Goal: Information Seeking & Learning: Learn about a topic

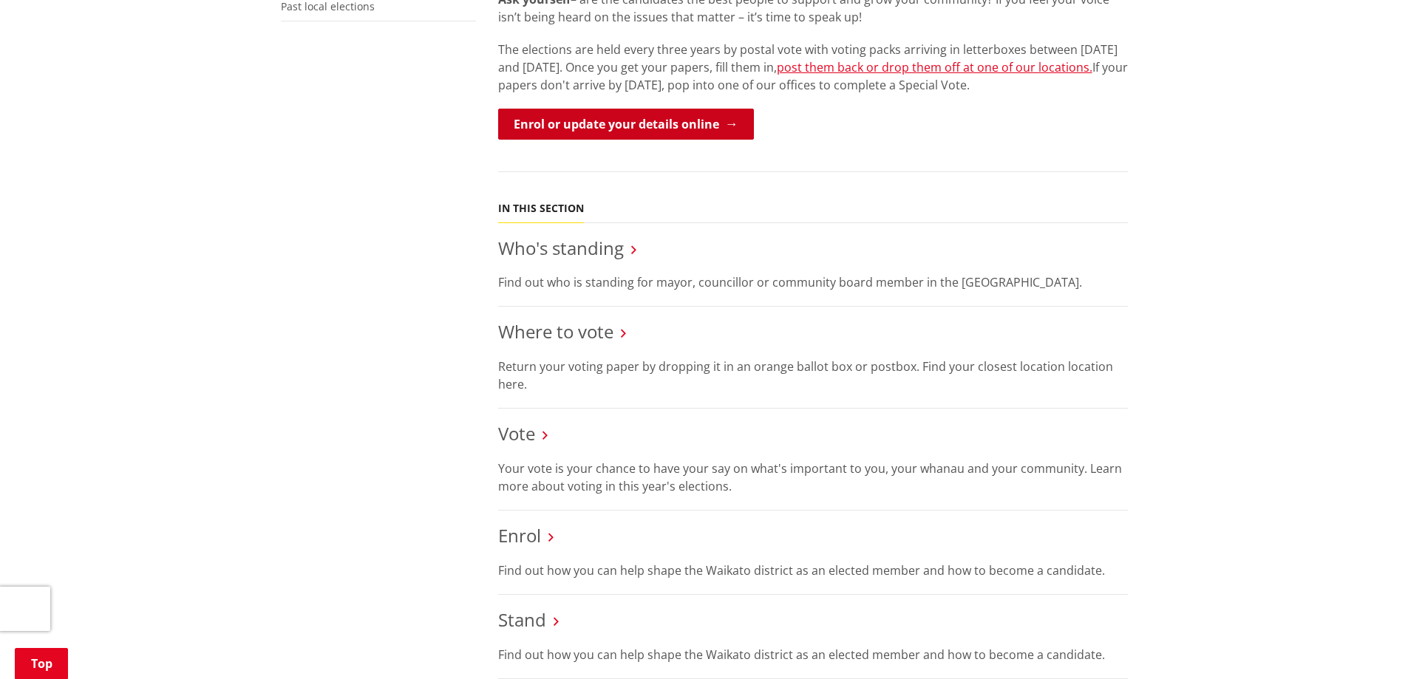
scroll to position [517, 0]
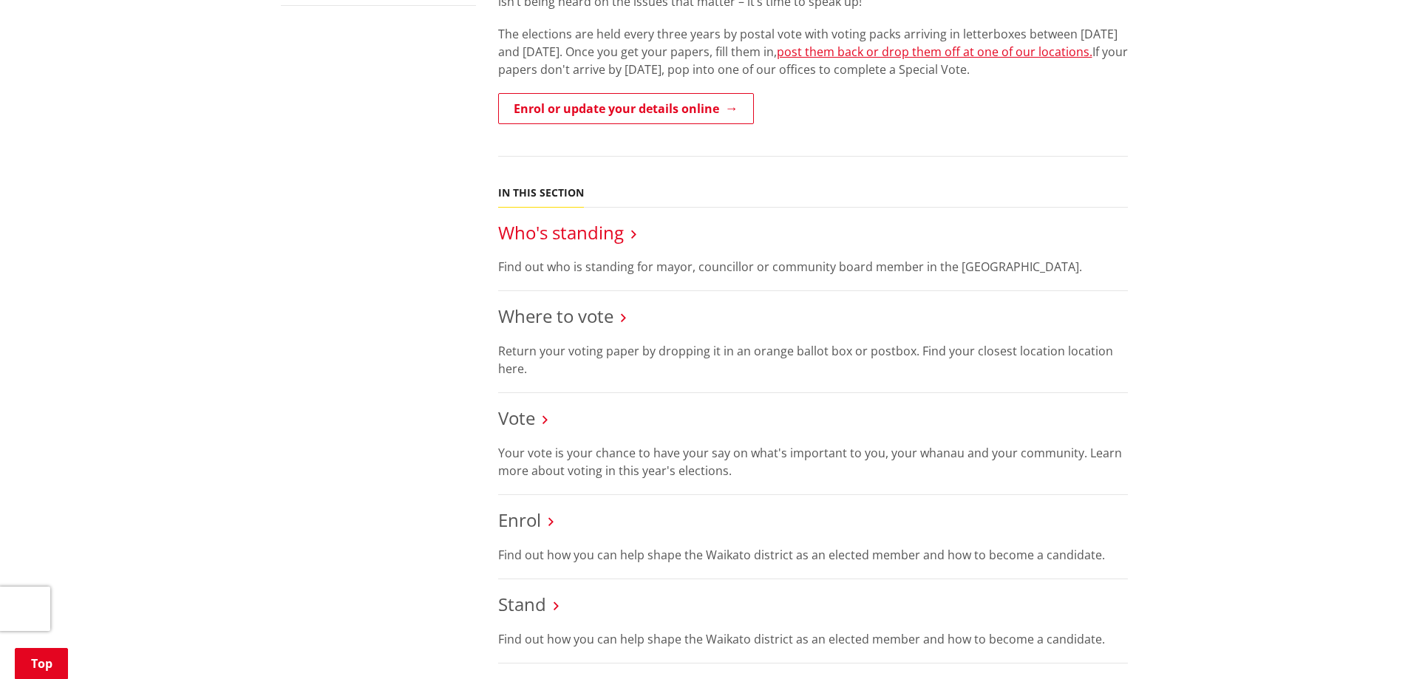
click at [574, 236] on link "Who's standing" at bounding box center [561, 232] width 126 height 24
click at [579, 241] on link "Who's standing" at bounding box center [561, 232] width 126 height 24
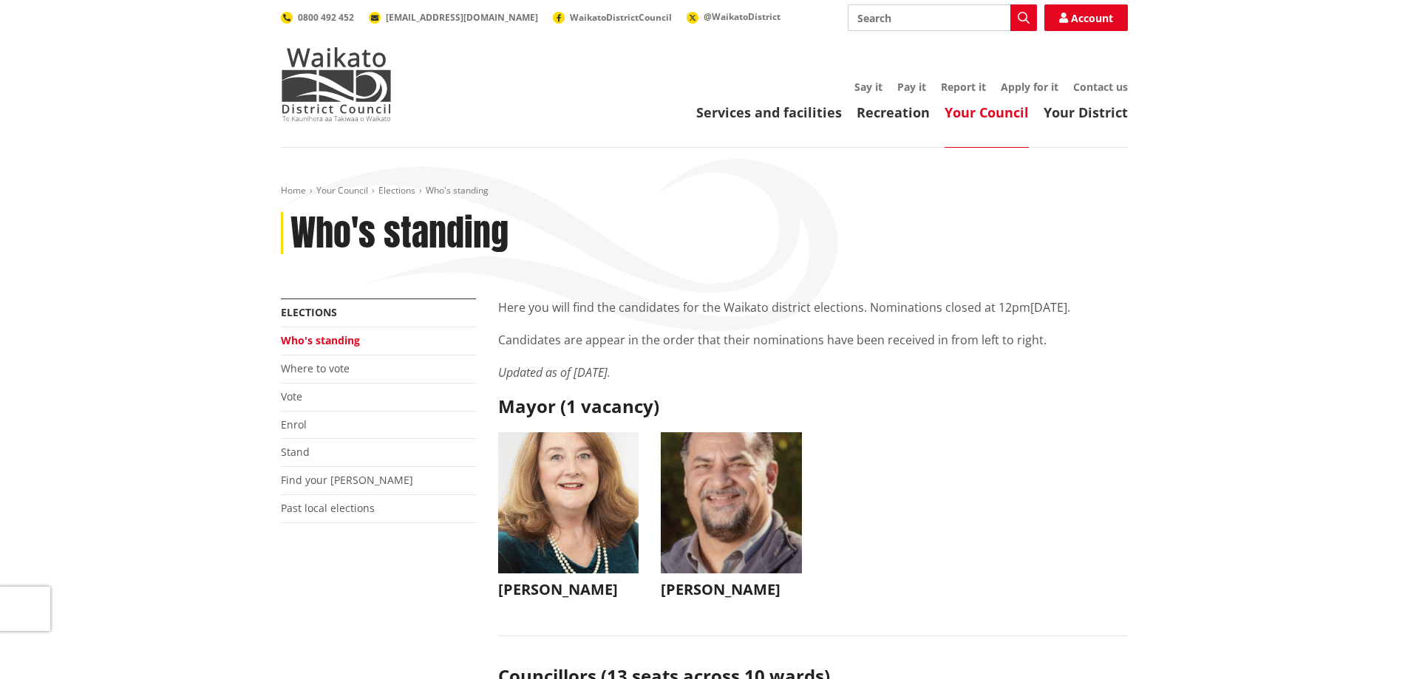
scroll to position [222, 0]
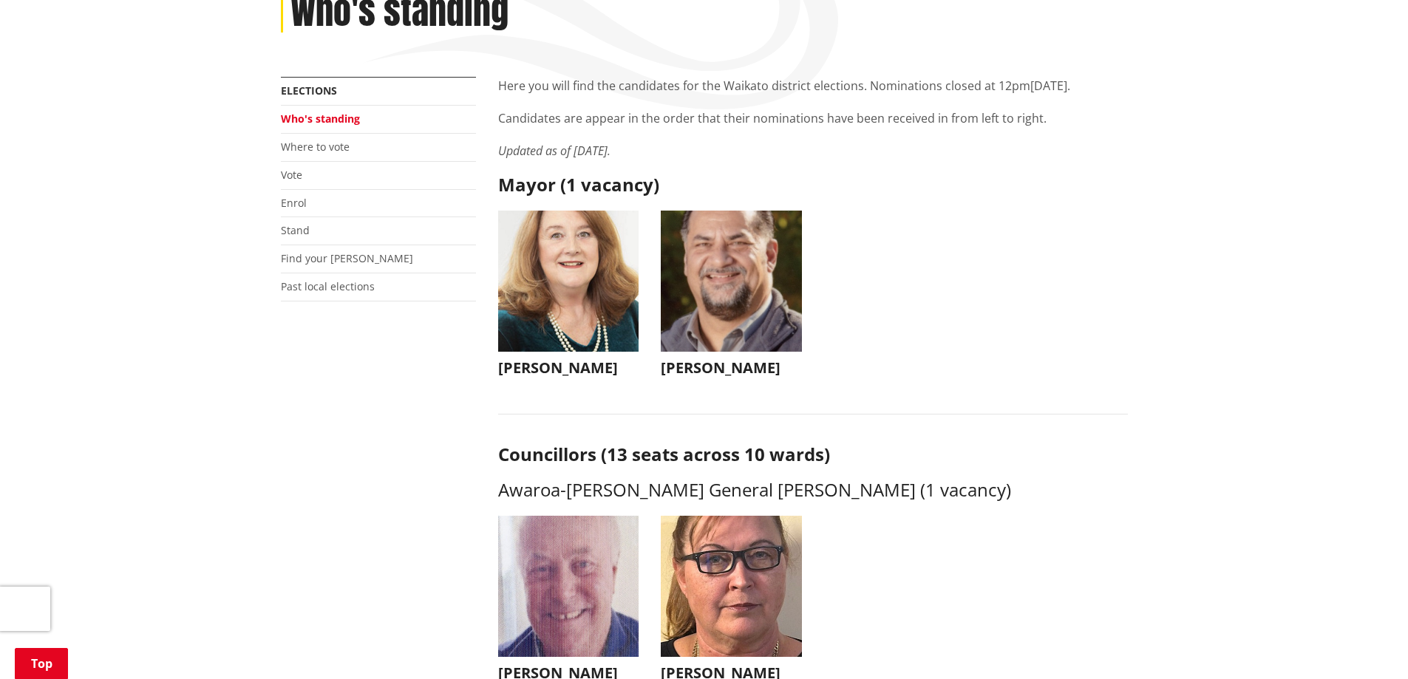
click at [782, 313] on img "button" at bounding box center [731, 281] width 141 height 141
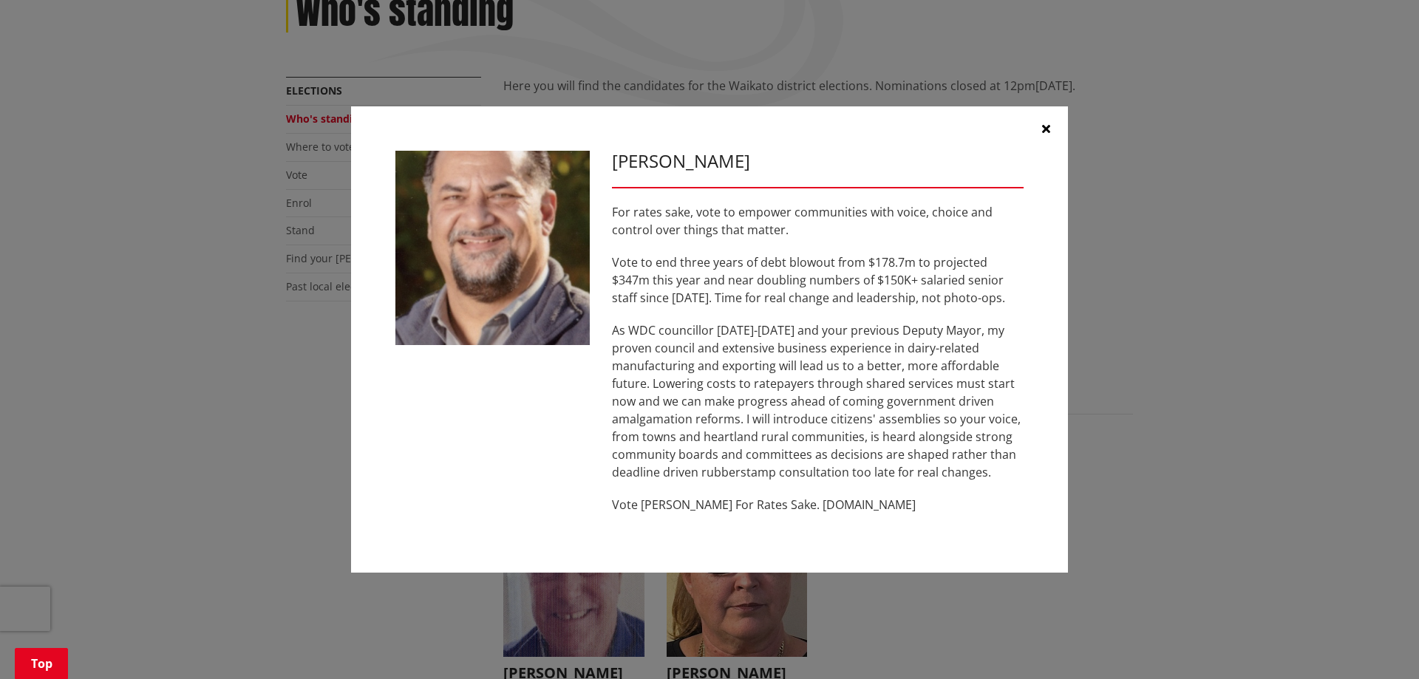
click at [1043, 123] on icon "button" at bounding box center [1046, 129] width 8 height 12
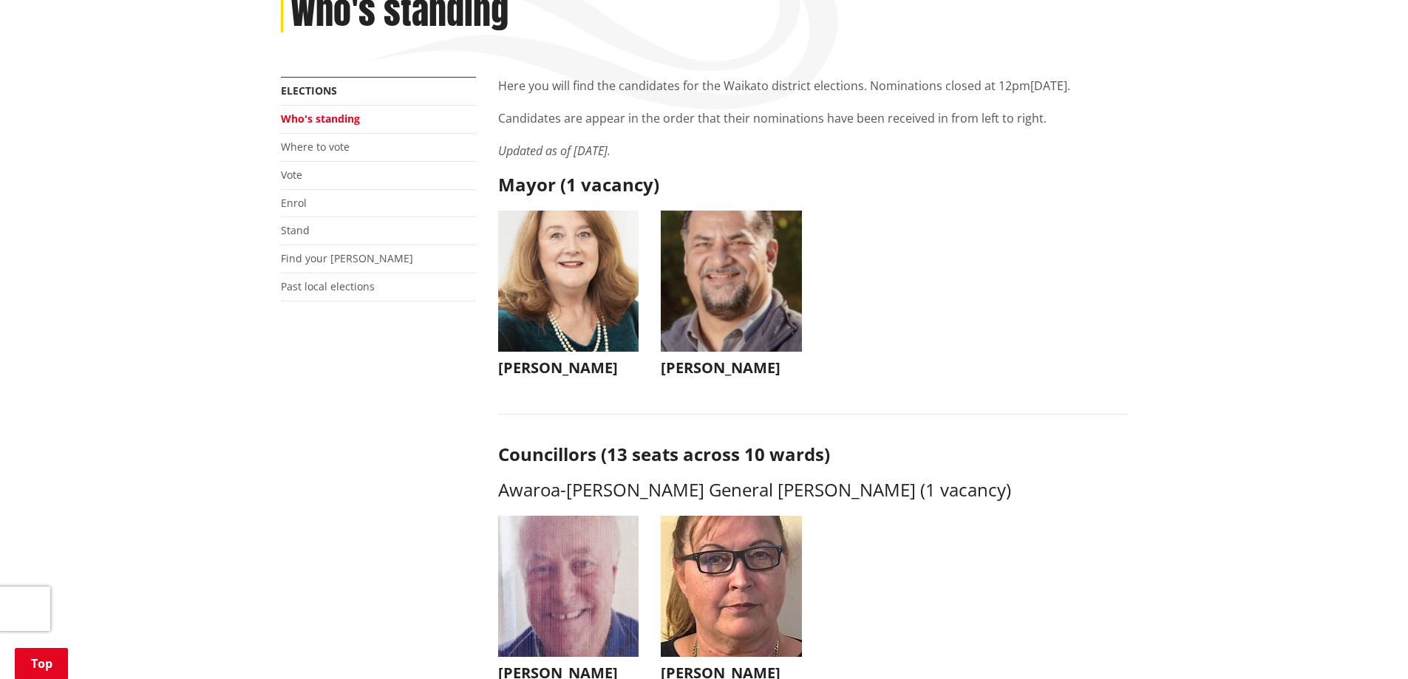
click at [625, 291] on img "button" at bounding box center [568, 281] width 141 height 141
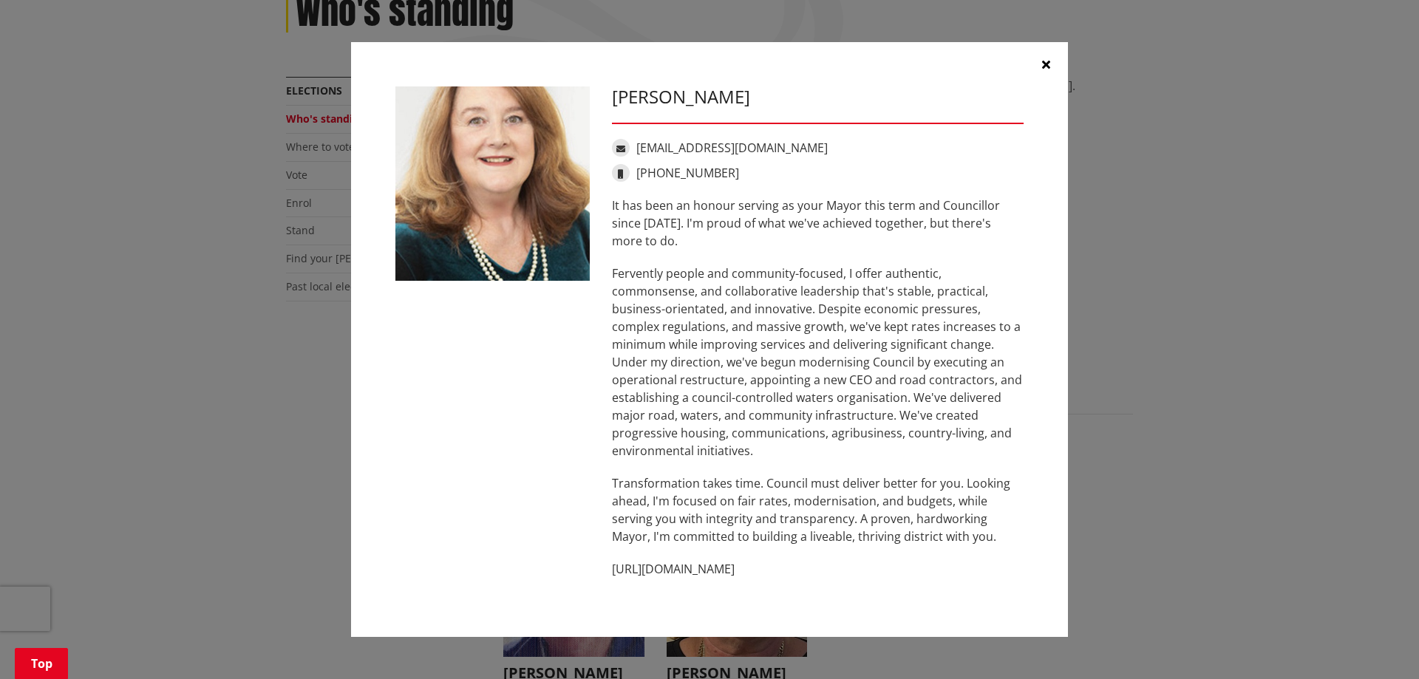
drag, startPoint x: 1052, startPoint y: 67, endPoint x: 975, endPoint y: 177, distance: 134.3
click at [1052, 67] on button "button" at bounding box center [1046, 64] width 44 height 44
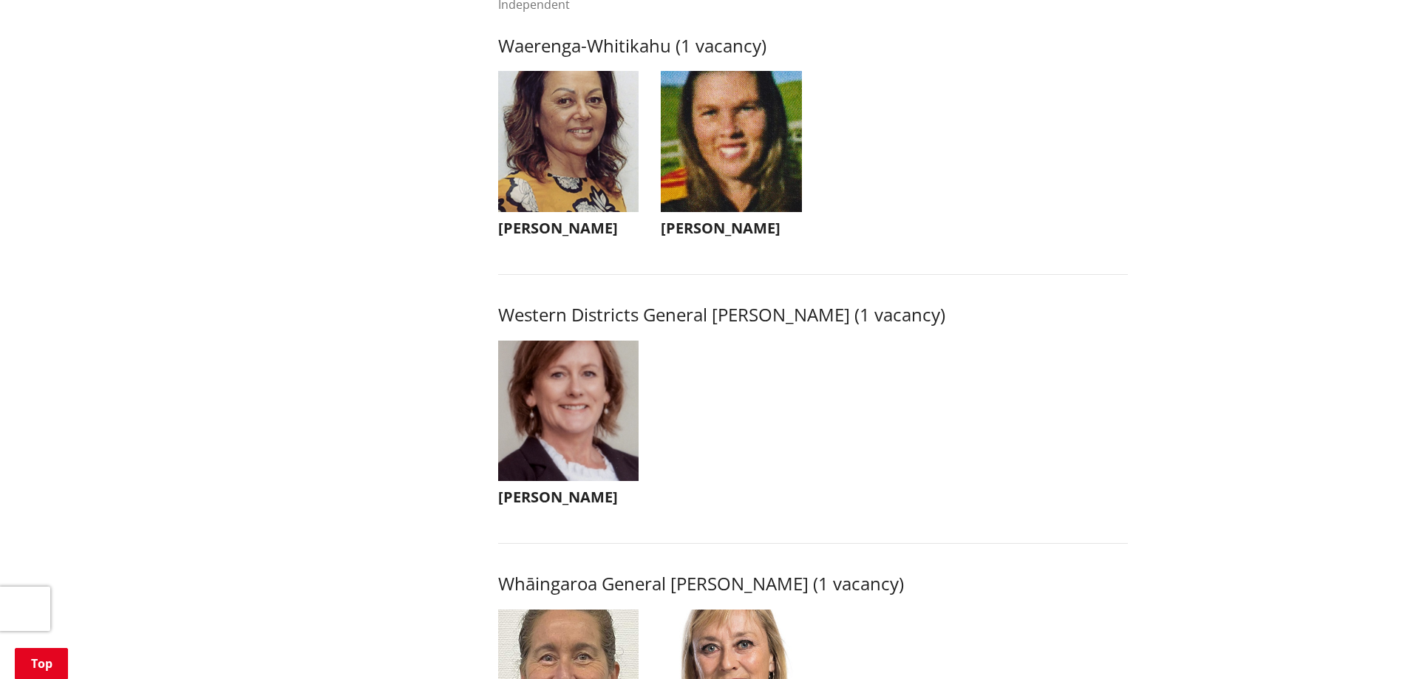
scroll to position [2956, 0]
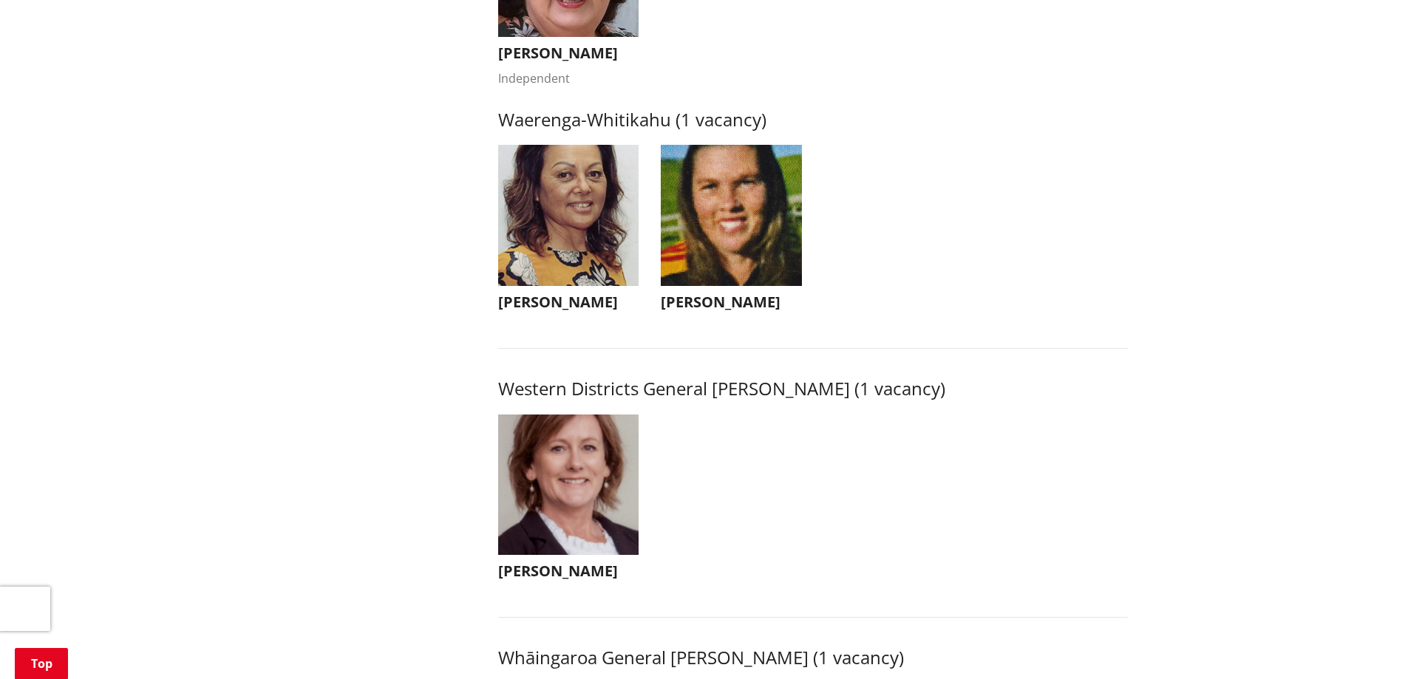
click at [533, 256] on img "button" at bounding box center [568, 215] width 141 height 141
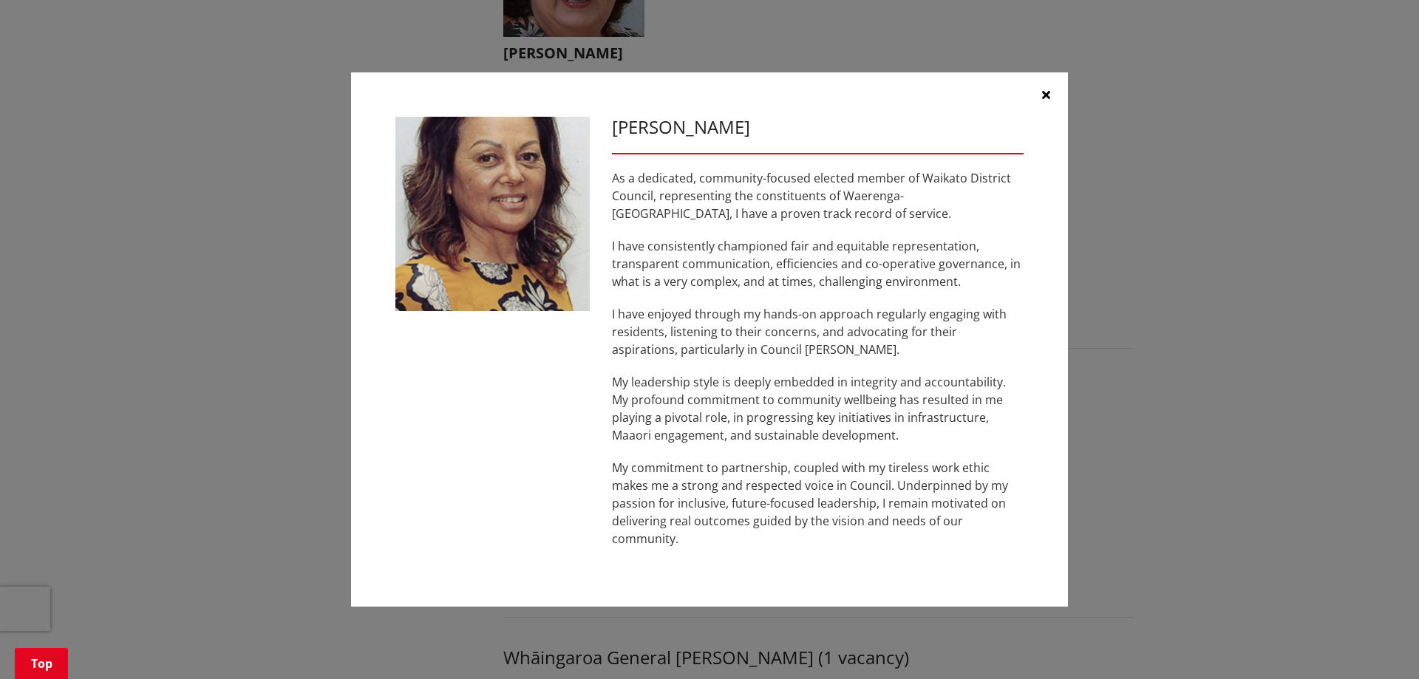
click at [1042, 92] on icon "button" at bounding box center [1046, 95] width 8 height 12
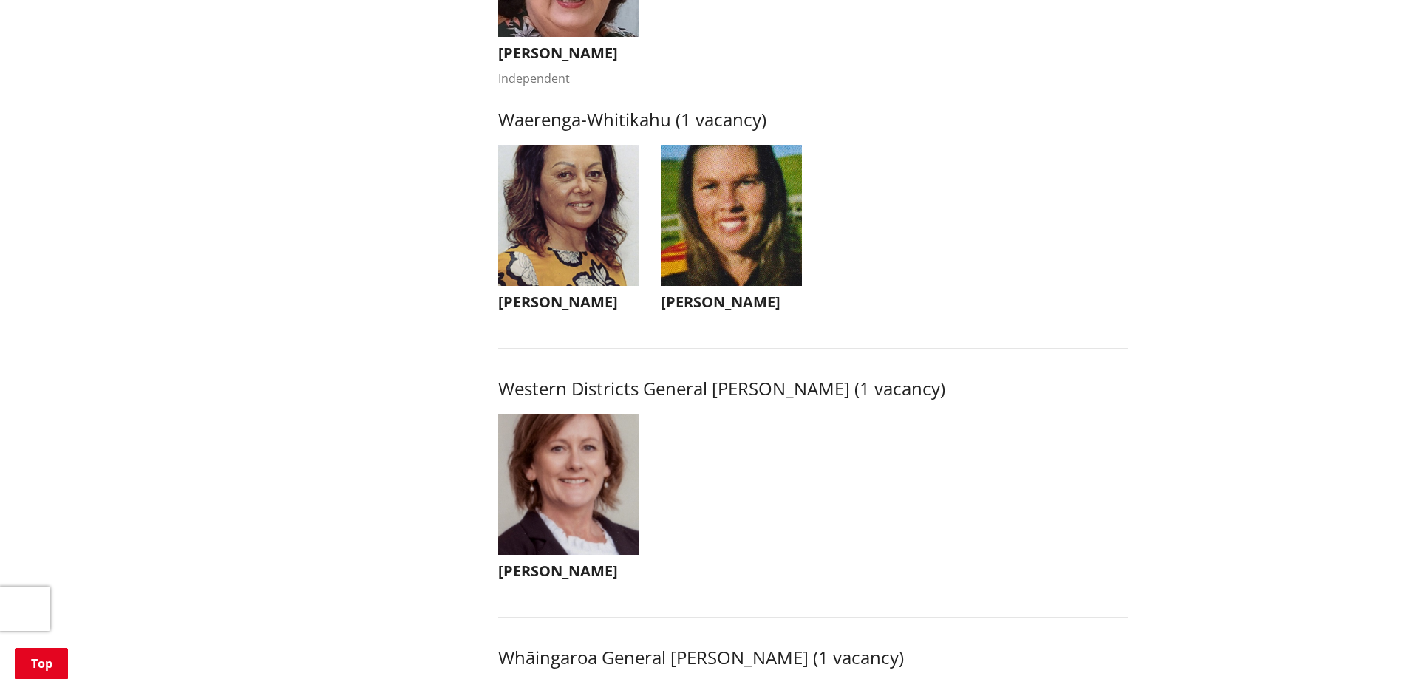
click at [757, 276] on img "button" at bounding box center [731, 215] width 141 height 141
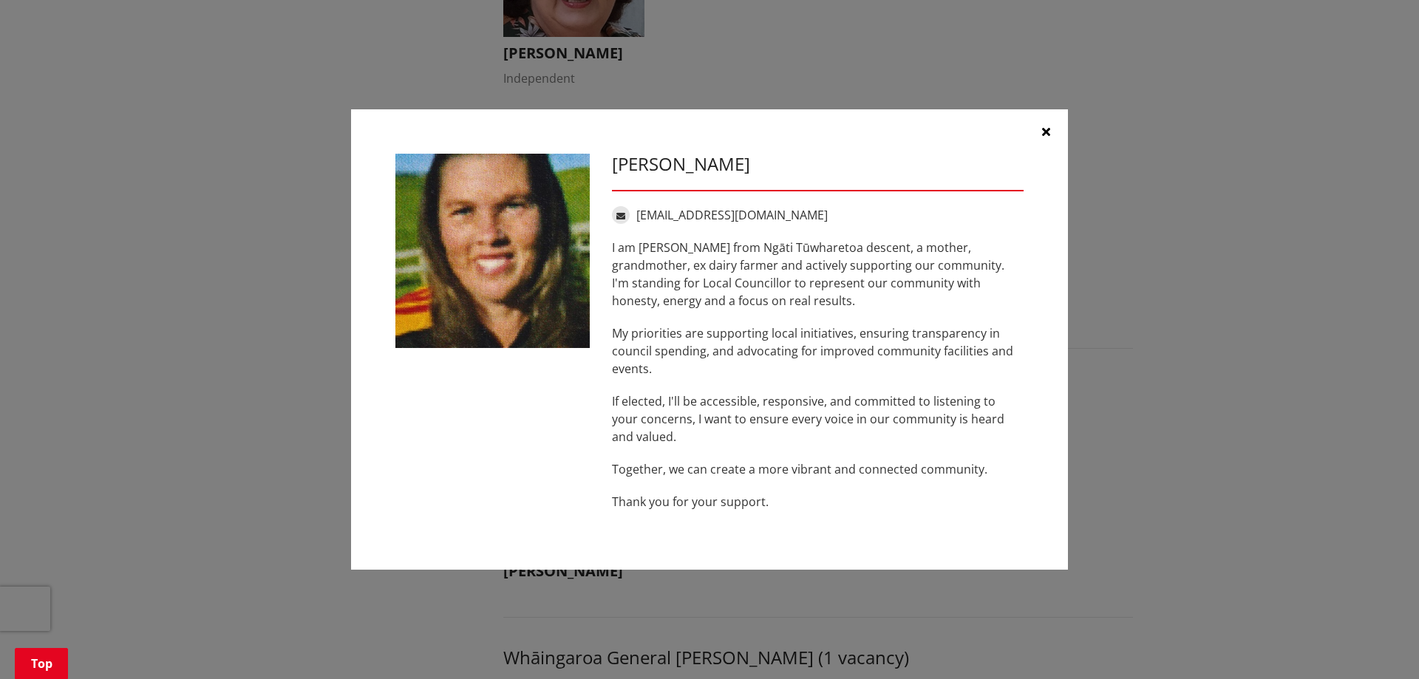
click at [1042, 135] on icon "button" at bounding box center [1046, 132] width 8 height 12
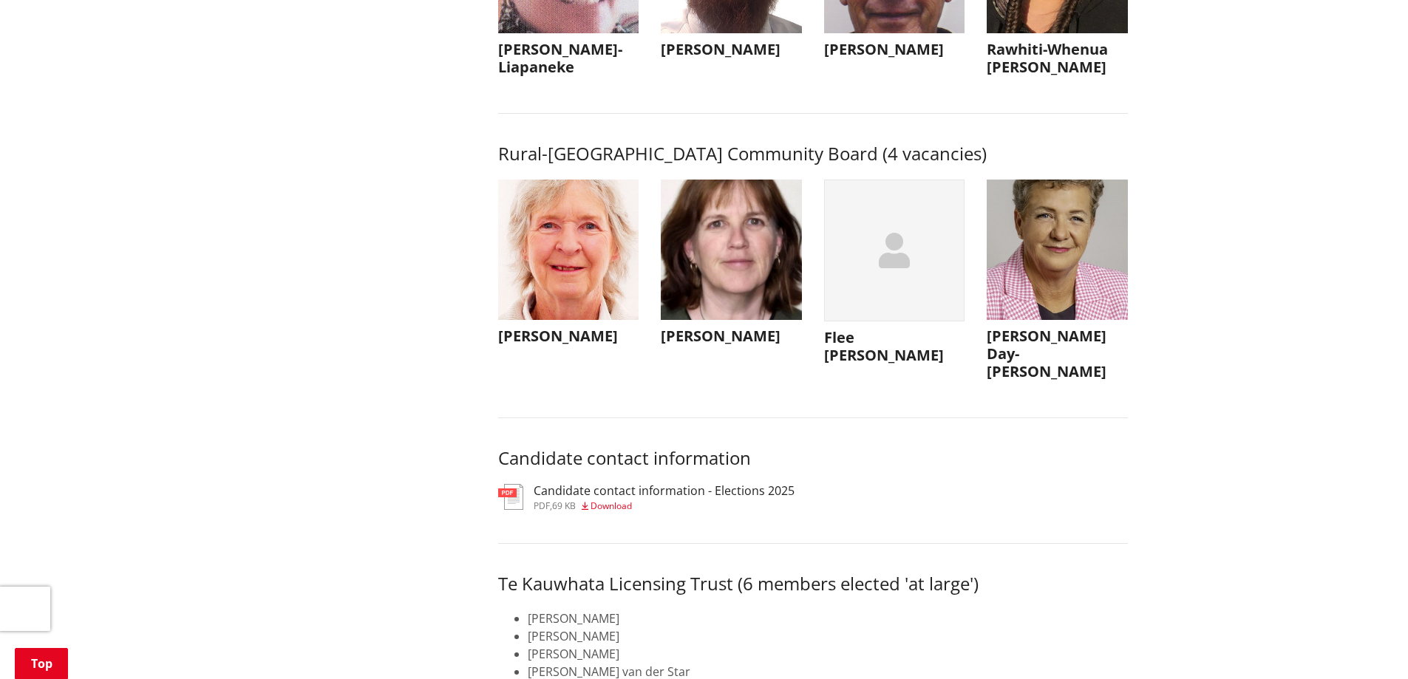
scroll to position [6651, 0]
